Goal: Task Accomplishment & Management: Complete application form

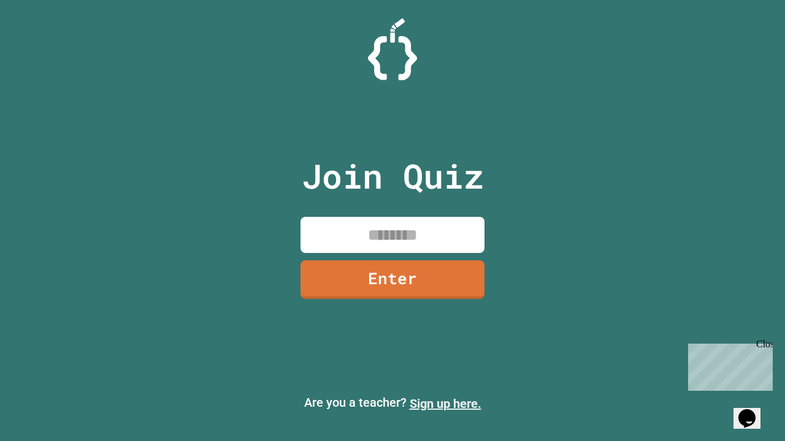
click at [445, 404] on link "Sign up here." at bounding box center [445, 404] width 72 height 15
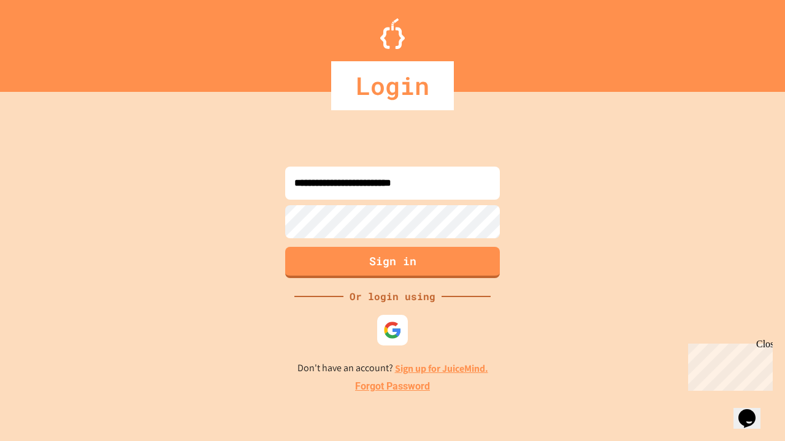
type input "**********"
